Goal: Transaction & Acquisition: Purchase product/service

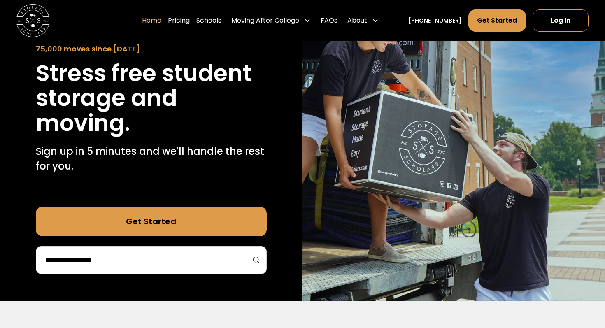
scroll to position [96, 0]
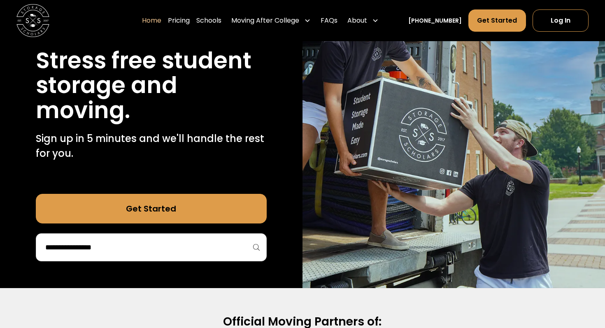
click at [101, 252] on input "search" at bounding box center [151, 247] width 214 height 14
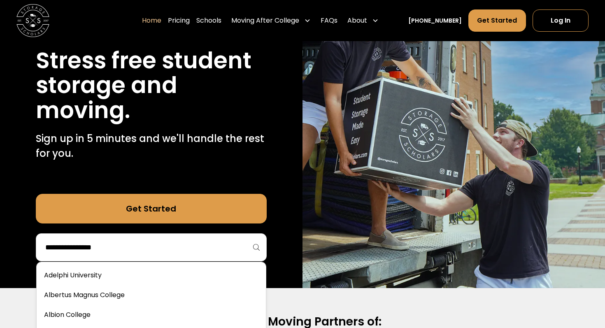
click at [219, 165] on div "75,000 moves since [DATE] Stress free student storage and moving. Sign up in 5 …" at bounding box center [151, 130] width 231 height 264
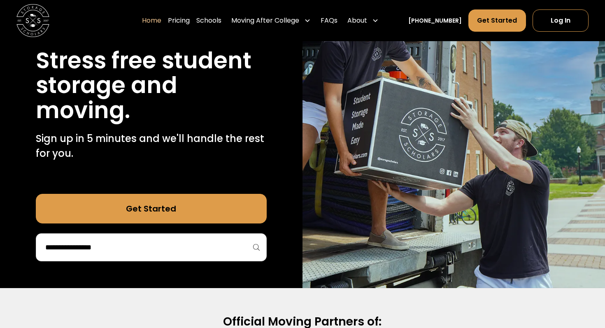
click at [170, 246] on input "search" at bounding box center [151, 247] width 214 height 14
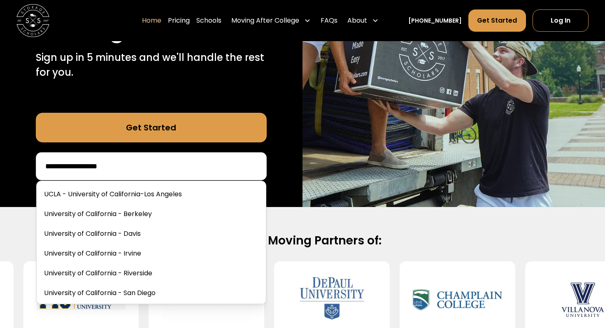
scroll to position [185, 0]
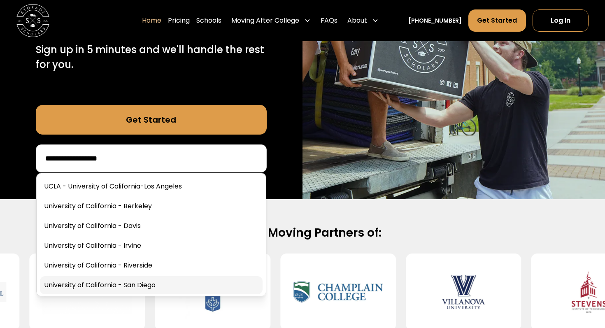
type input "**********"
click at [158, 290] on link at bounding box center [151, 285] width 223 height 18
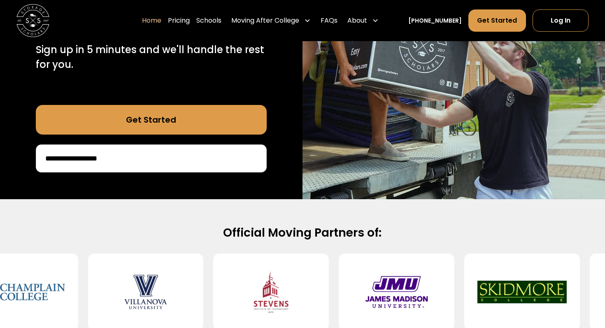
click at [155, 167] on div "**********" at bounding box center [151, 158] width 231 height 28
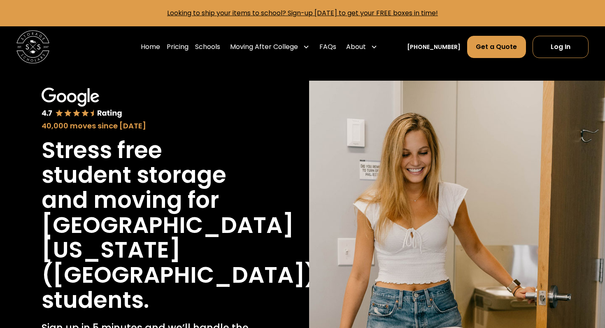
click at [126, 157] on h1 "Stress free student storage and moving for" at bounding box center [148, 175] width 213 height 75
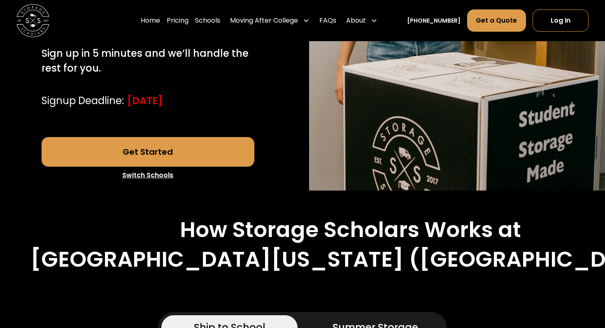
scroll to position [276, 0]
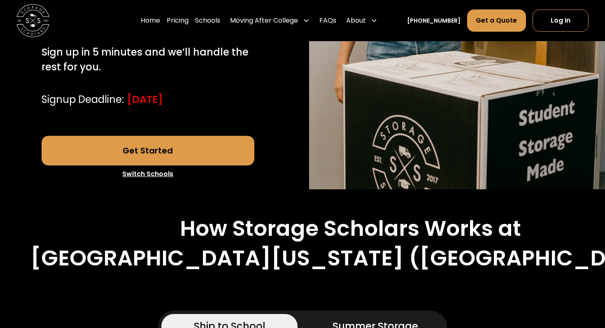
click at [215, 154] on link "Get Started" at bounding box center [148, 151] width 213 height 30
